Goal: Check status: Check status

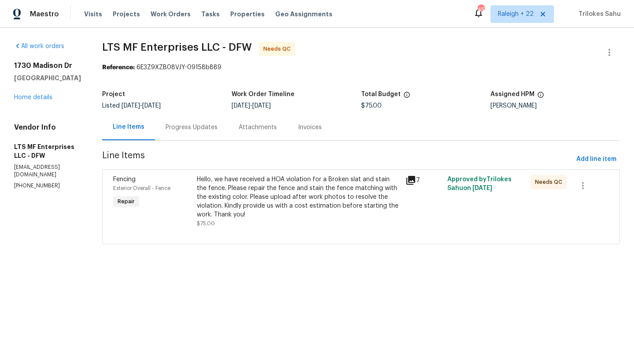
click at [209, 128] on div "Progress Updates" at bounding box center [192, 127] width 52 height 9
click at [195, 130] on div "Progress Updates" at bounding box center [192, 127] width 52 height 9
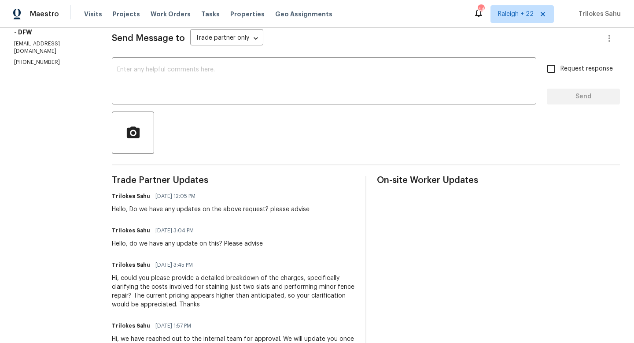
scroll to position [133, 0]
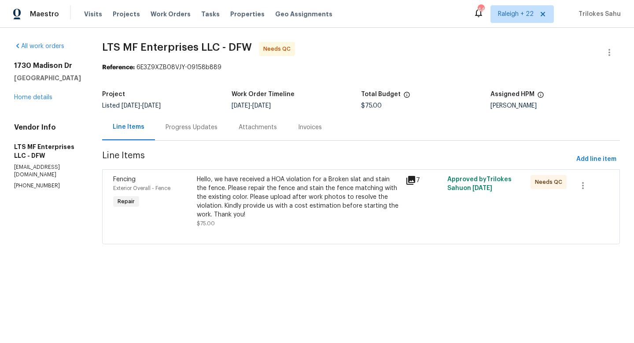
click at [262, 199] on div "Hello, we have received a HOA violation for a Broken slat and stain the fence. …" at bounding box center [298, 197] width 203 height 44
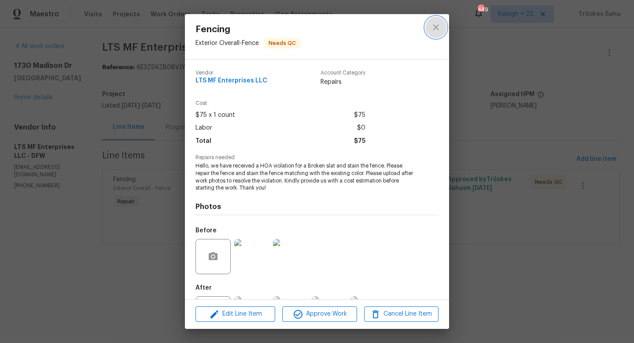
click at [435, 30] on icon "close" at bounding box center [436, 27] width 11 height 11
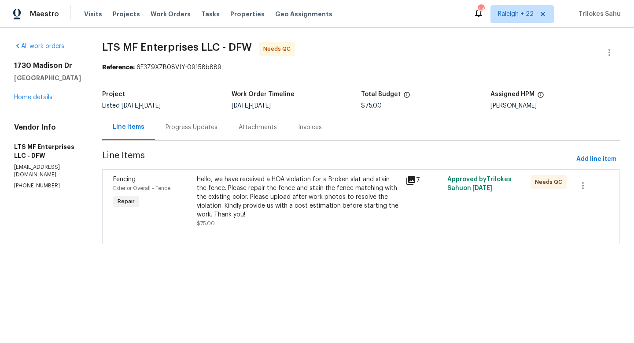
click at [198, 133] on div "Progress Updates" at bounding box center [191, 127] width 73 height 26
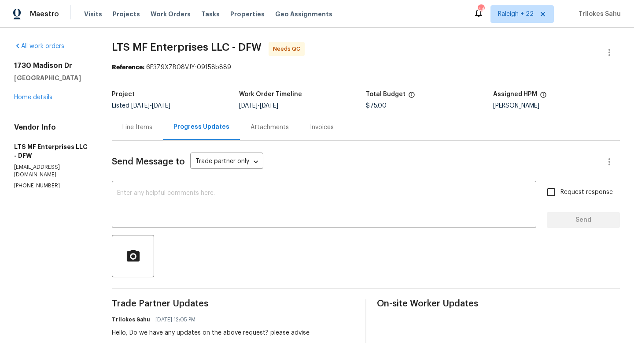
click at [144, 127] on div "Line Items" at bounding box center [137, 127] width 30 height 9
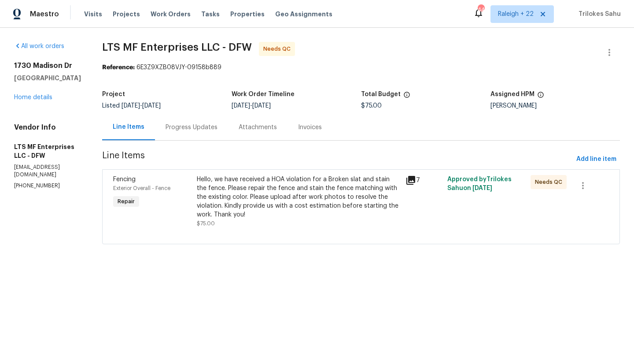
click at [301, 188] on div "Hello, we have received a HOA violation for a Broken slat and stain the fence. …" at bounding box center [298, 197] width 203 height 44
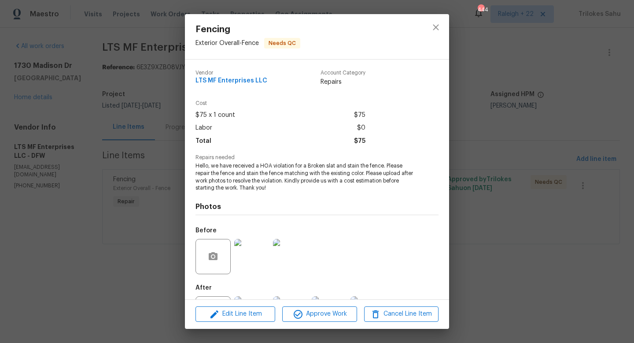
click at [244, 264] on img at bounding box center [251, 256] width 35 height 35
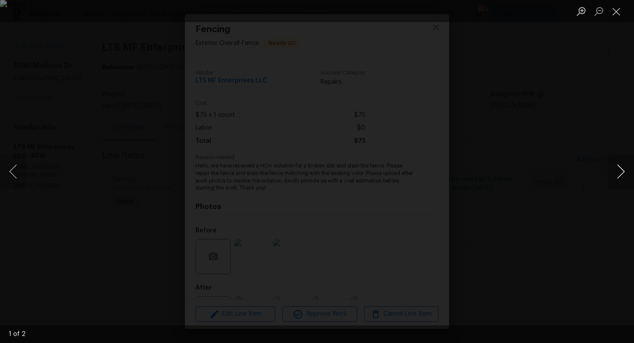
click at [614, 172] on button "Next image" at bounding box center [621, 171] width 26 height 35
click at [620, 15] on button "Close lightbox" at bounding box center [617, 11] width 18 height 15
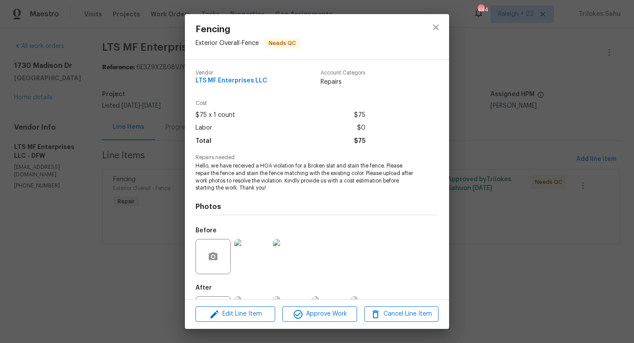
scroll to position [41, 0]
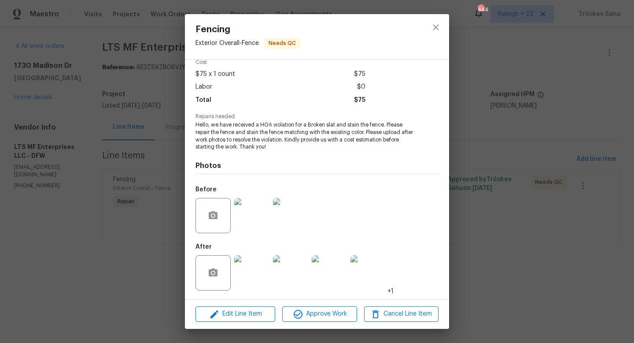
click at [259, 276] on img at bounding box center [251, 272] width 35 height 35
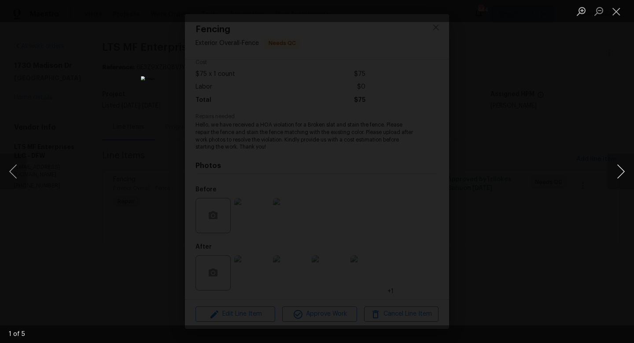
click at [615, 172] on button "Next image" at bounding box center [621, 171] width 26 height 35
click at [612, 13] on button "Close lightbox" at bounding box center [617, 11] width 18 height 15
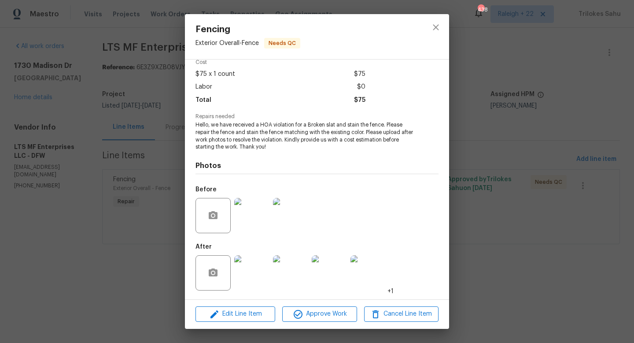
click at [364, 274] on img at bounding box center [367, 272] width 35 height 35
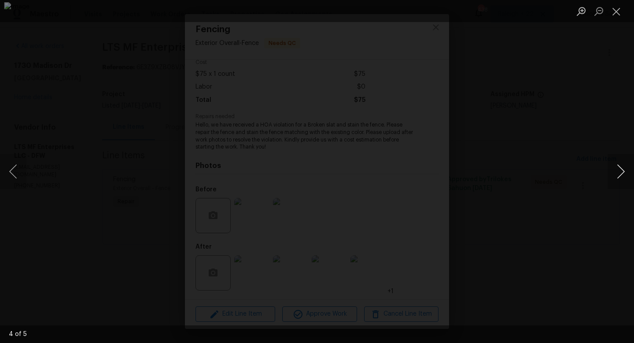
click at [634, 159] on button "Next image" at bounding box center [621, 171] width 26 height 35
click at [619, 171] on button "Next image" at bounding box center [621, 171] width 26 height 35
click at [11, 171] on button "Previous image" at bounding box center [13, 171] width 26 height 35
click at [625, 170] on button "Next image" at bounding box center [621, 171] width 26 height 35
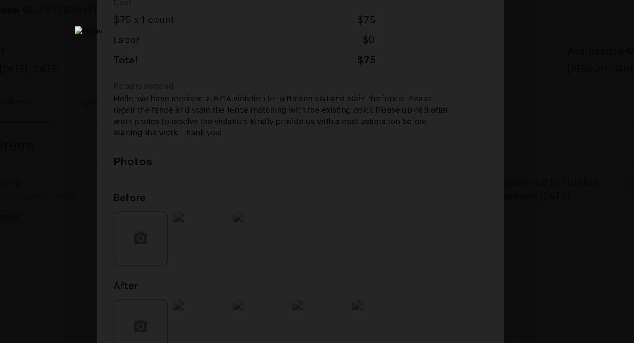
click at [322, 176] on img "Lightbox" at bounding box center [391, 197] width 443 height 240
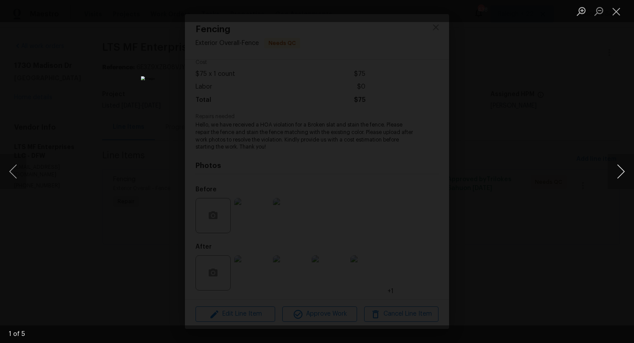
click at [619, 170] on button "Next image" at bounding box center [621, 171] width 26 height 35
click at [11, 169] on button "Previous image" at bounding box center [13, 171] width 26 height 35
click at [620, 170] on button "Next image" at bounding box center [621, 171] width 26 height 35
click at [12, 170] on button "Previous image" at bounding box center [13, 171] width 26 height 35
click at [622, 171] on button "Next image" at bounding box center [621, 171] width 26 height 35
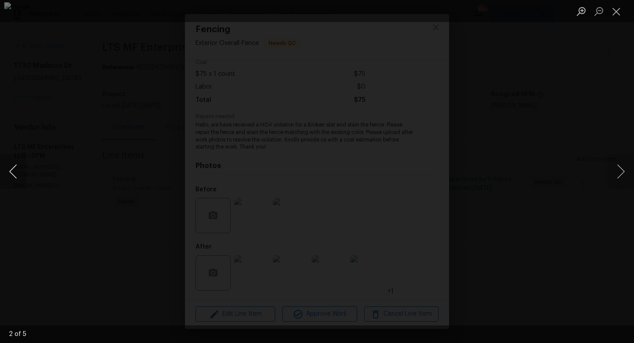
click at [11, 171] on button "Previous image" at bounding box center [13, 171] width 26 height 35
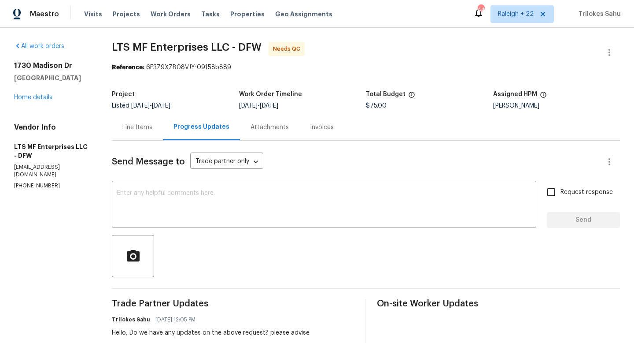
click at [145, 129] on div "Line Items" at bounding box center [137, 127] width 30 height 9
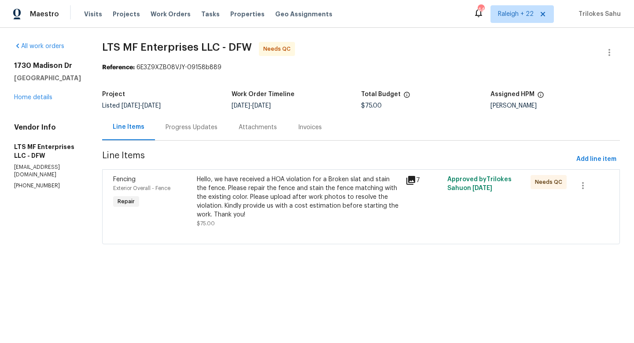
click at [300, 197] on div "Hello, we have received a HOA violation for a Broken slat and stain the fence. …" at bounding box center [298, 197] width 203 height 44
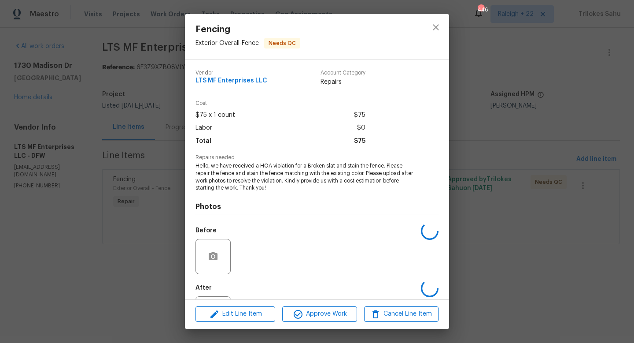
scroll to position [41, 0]
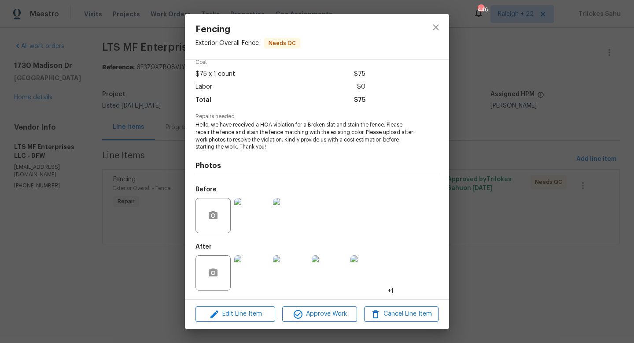
click at [249, 225] on img at bounding box center [251, 215] width 35 height 35
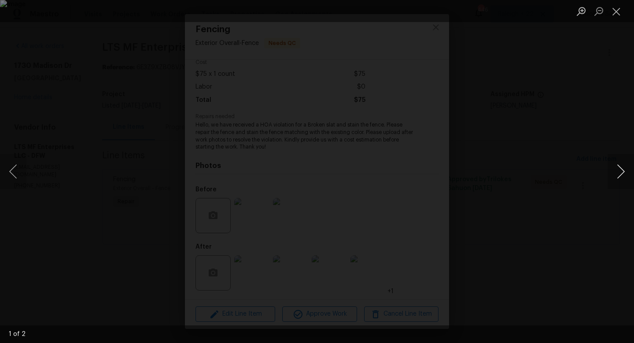
click at [623, 162] on button "Next image" at bounding box center [621, 171] width 26 height 35
click at [615, 10] on button "Close lightbox" at bounding box center [617, 11] width 18 height 15
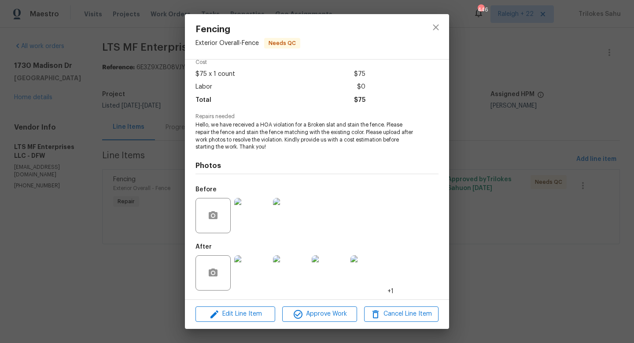
click at [250, 269] on img at bounding box center [251, 272] width 35 height 35
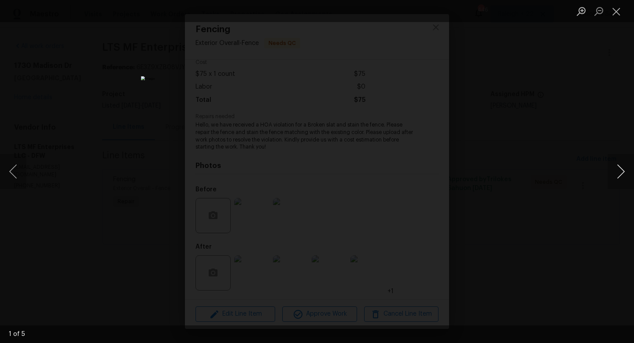
click at [625, 173] on button "Next image" at bounding box center [621, 171] width 26 height 35
click at [619, 11] on button "Close lightbox" at bounding box center [617, 11] width 18 height 15
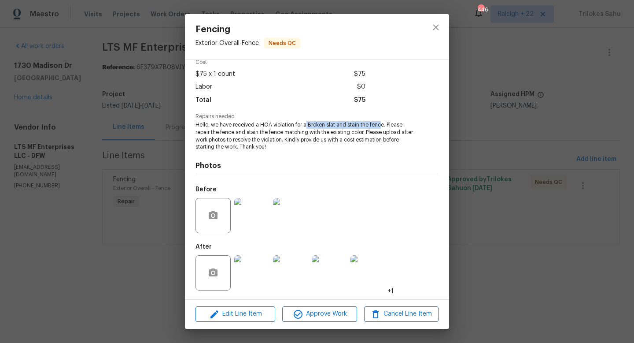
drag, startPoint x: 306, startPoint y: 125, endPoint x: 382, endPoint y: 126, distance: 75.3
click at [382, 126] on span "Hello, we have received a HOA violation for a Broken slat and stain the fence. …" at bounding box center [304, 135] width 219 height 29
click at [362, 147] on span "Hello, we have received a HOA violation for a Broken slat and stain the fence. …" at bounding box center [304, 135] width 219 height 29
click at [356, 279] on img at bounding box center [367, 272] width 35 height 35
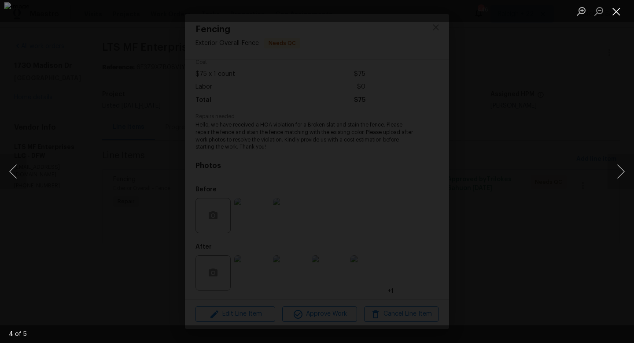
click at [615, 10] on button "Close lightbox" at bounding box center [617, 11] width 18 height 15
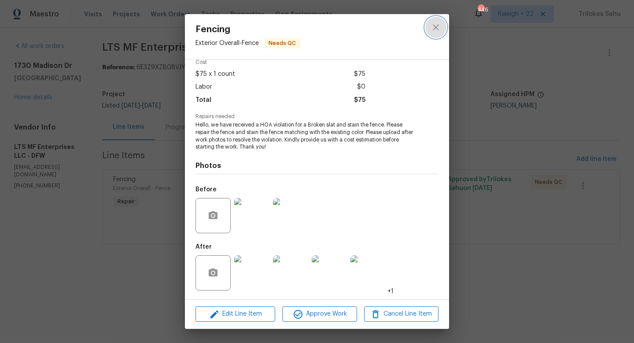
click at [431, 29] on icon "close" at bounding box center [436, 27] width 11 height 11
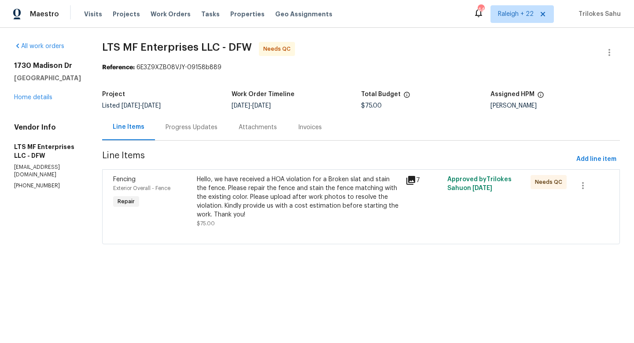
click at [195, 131] on div "Progress Updates" at bounding box center [192, 127] width 52 height 9
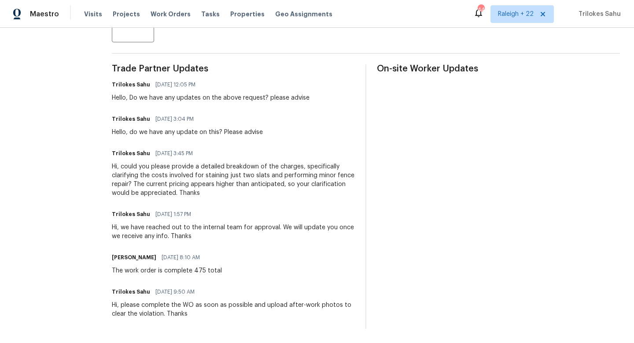
scroll to position [227, 0]
